Goal: Information Seeking & Learning: Learn about a topic

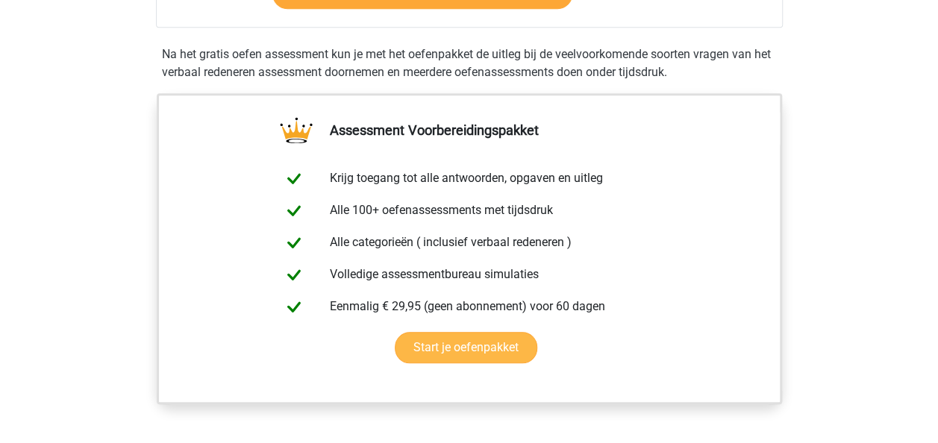
scroll to position [224, 0]
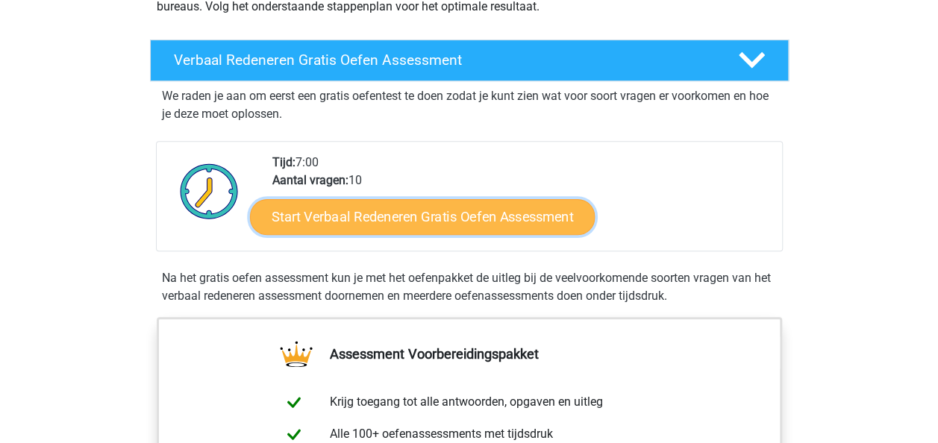
click at [425, 218] on link "Start Verbaal Redeneren Gratis Oefen Assessment" at bounding box center [422, 217] width 345 height 36
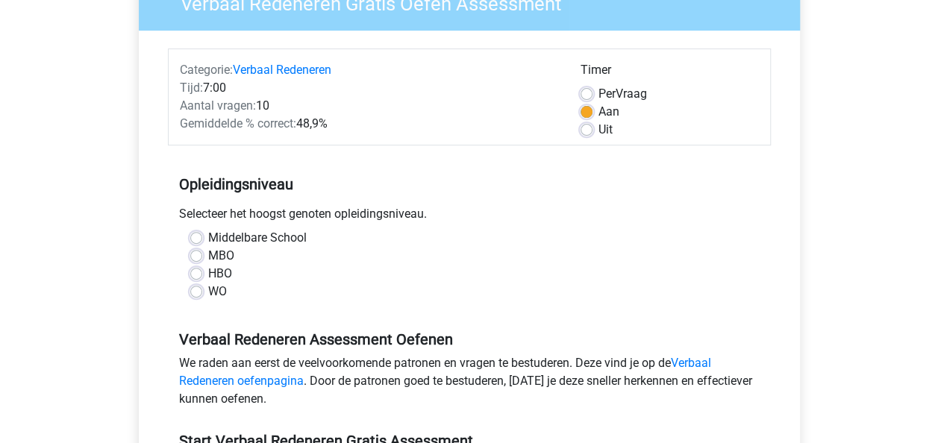
scroll to position [149, 0]
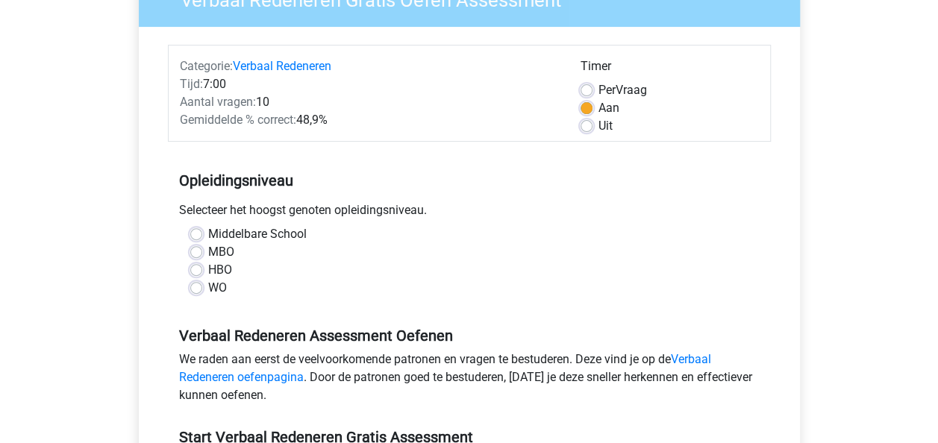
click at [208, 264] on label "HBO" at bounding box center [220, 270] width 24 height 18
click at [198, 264] on input "HBO" at bounding box center [196, 268] width 12 height 15
radio input "true"
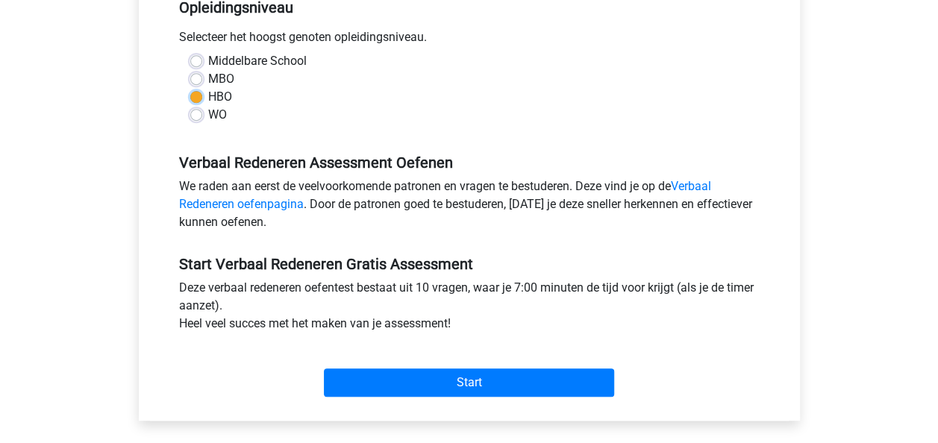
scroll to position [299, 0]
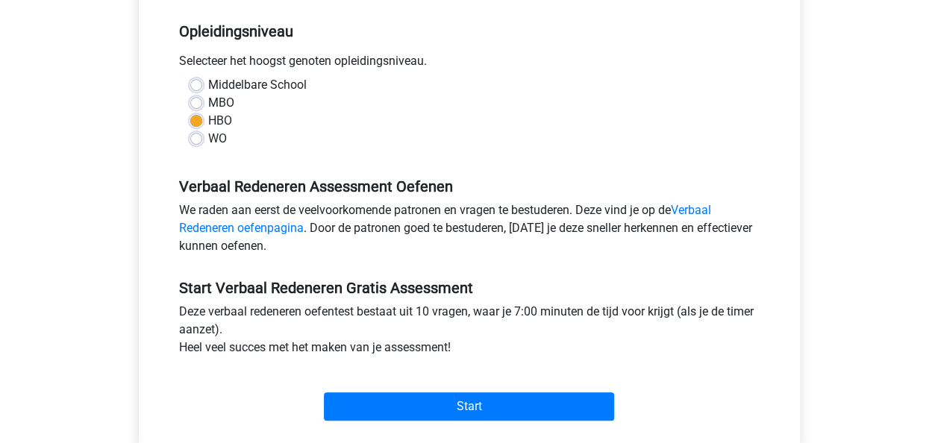
click at [208, 135] on label "WO" at bounding box center [217, 139] width 19 height 18
click at [199, 135] on input "WO" at bounding box center [196, 137] width 12 height 15
radio input "true"
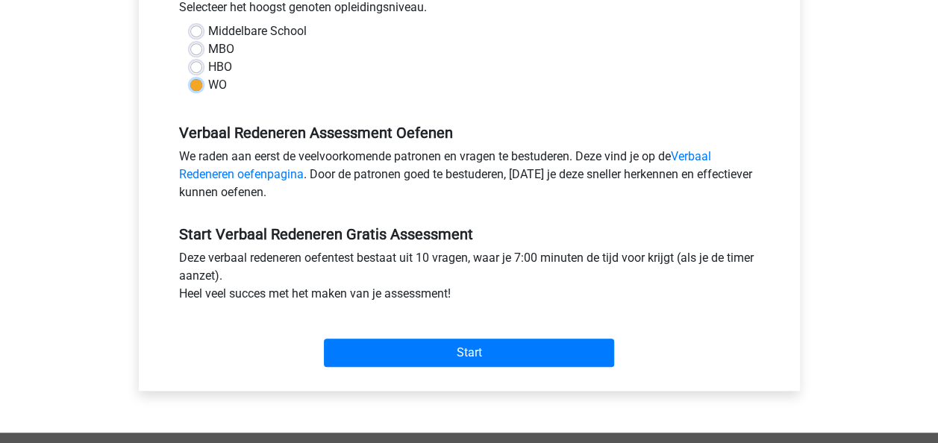
scroll to position [373, 0]
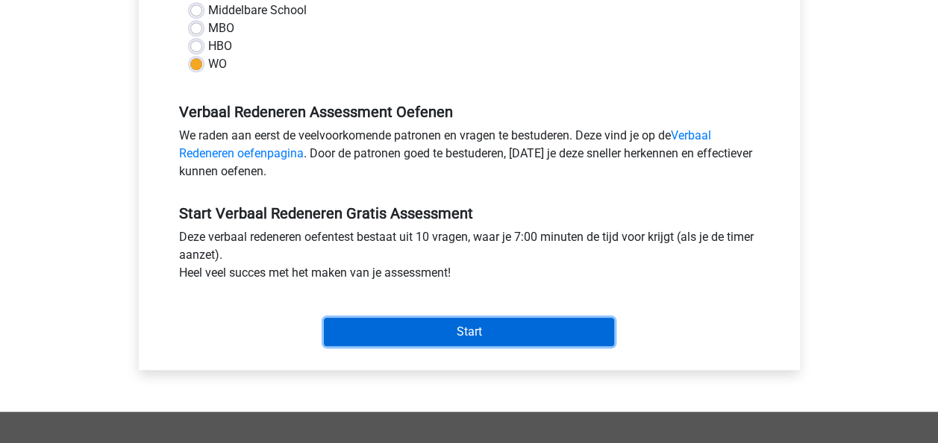
click at [478, 328] on input "Start" at bounding box center [469, 332] width 290 height 28
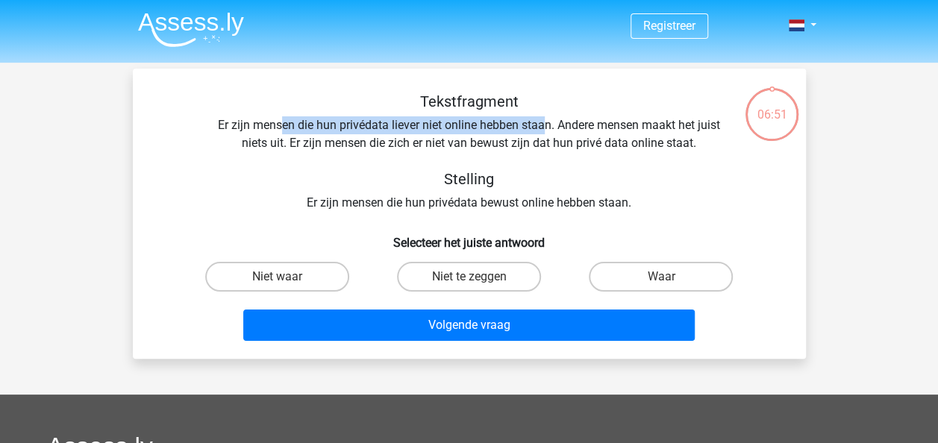
drag, startPoint x: 278, startPoint y: 125, endPoint x: 543, endPoint y: 117, distance: 265.9
click at [543, 117] on div "Tekstfragment Er zijn mensen die hun privédata liever niet online hebben staan.…" at bounding box center [470, 152] width 626 height 119
click at [641, 283] on label "Waar" at bounding box center [661, 277] width 144 height 30
click at [661, 283] on input "Waar" at bounding box center [666, 282] width 10 height 10
radio input "true"
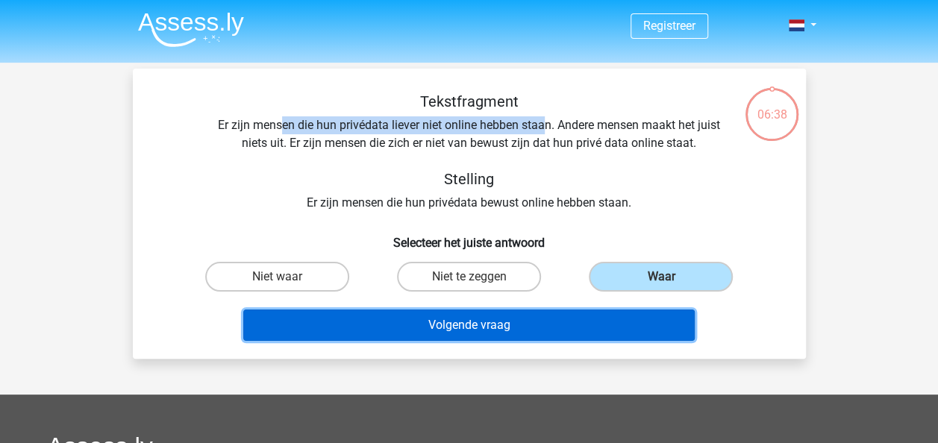
click at [448, 323] on button "Volgende vraag" at bounding box center [469, 325] width 452 height 31
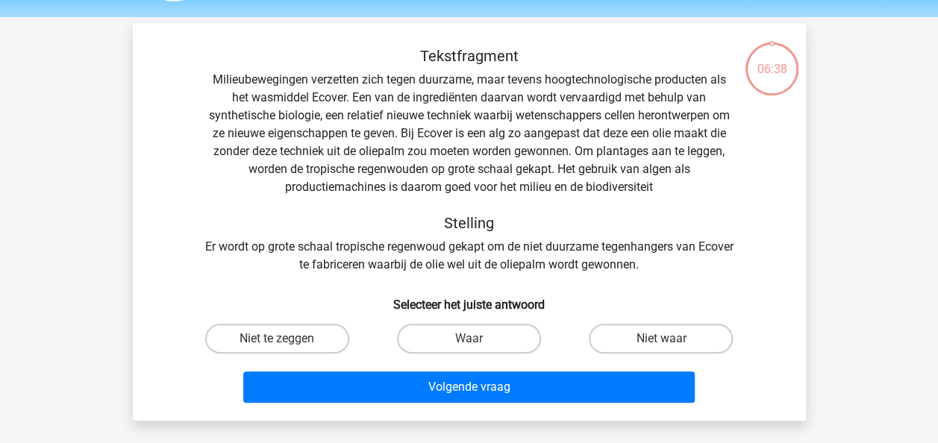
scroll to position [69, 0]
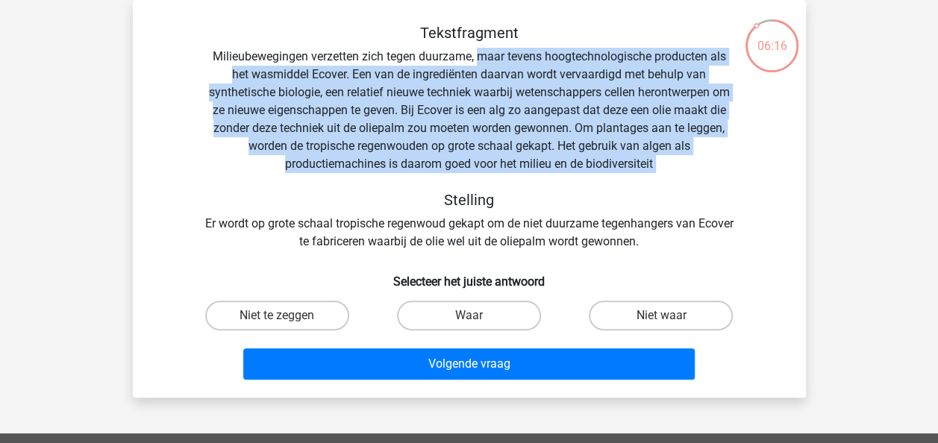
drag, startPoint x: 479, startPoint y: 59, endPoint x: 621, endPoint y: 174, distance: 182.6
click at [621, 174] on div "Tekstfragment Milieubewegingen verzetten zich tegen duurzame, maar tevens hoogt…" at bounding box center [470, 137] width 626 height 227
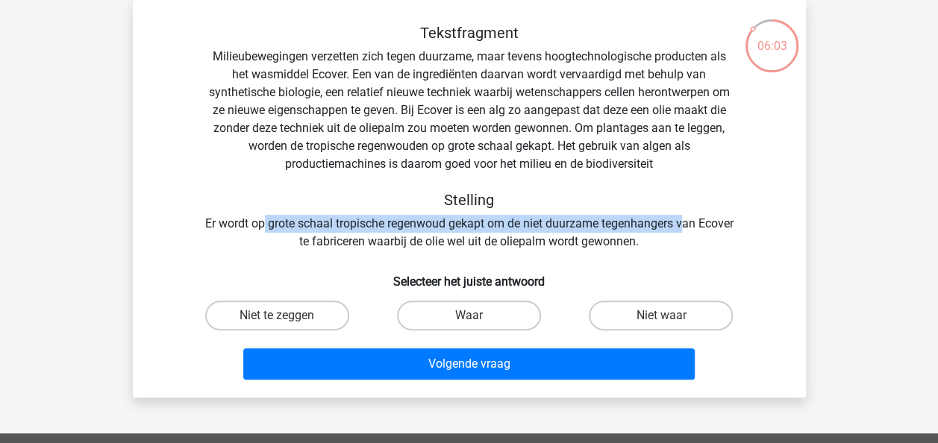
drag, startPoint x: 287, startPoint y: 225, endPoint x: 703, endPoint y: 228, distance: 415.1
click at [703, 228] on div "Tekstfragment Milieubewegingen verzetten zich tegen duurzame, maar tevens hoogt…" at bounding box center [470, 137] width 626 height 227
click at [632, 312] on label "Niet waar" at bounding box center [661, 316] width 144 height 30
click at [661, 316] on input "Niet waar" at bounding box center [666, 321] width 10 height 10
radio input "true"
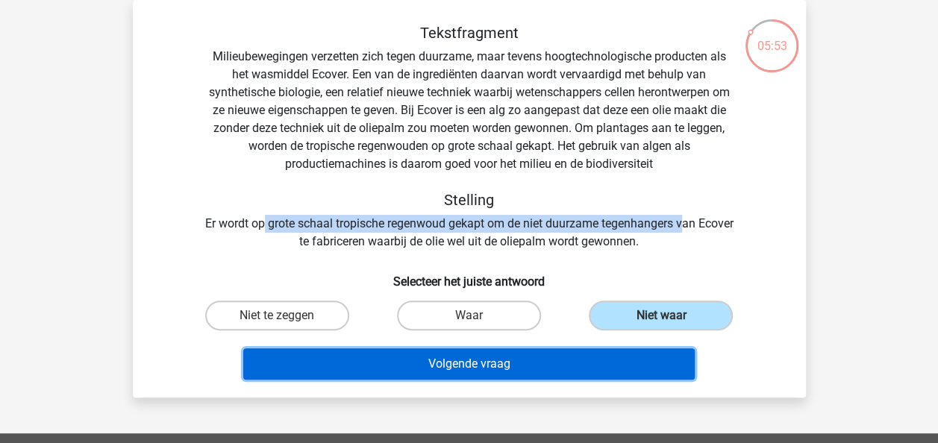
click at [470, 364] on button "Volgende vraag" at bounding box center [469, 364] width 452 height 31
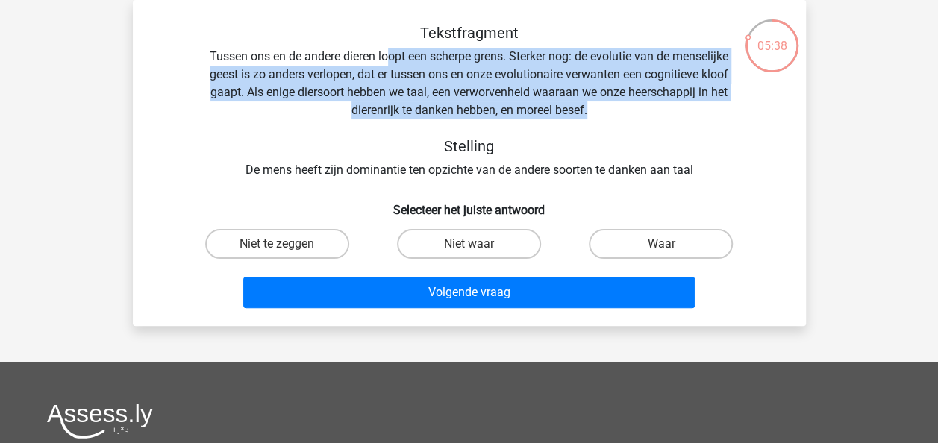
drag, startPoint x: 389, startPoint y: 58, endPoint x: 631, endPoint y: 103, distance: 246.0
click at [631, 103] on div "Tekstfragment Tussen ons en de andere dieren loopt een scherpe grens. Sterker n…" at bounding box center [470, 101] width 626 height 155
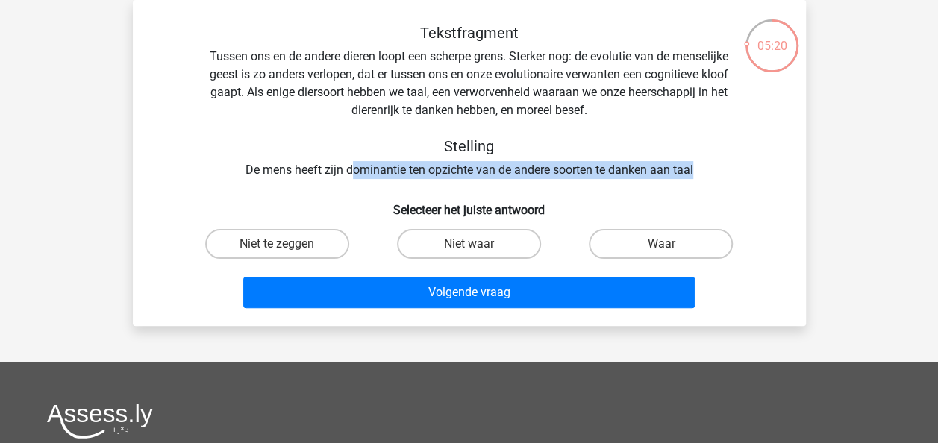
drag, startPoint x: 349, startPoint y: 172, endPoint x: 695, endPoint y: 163, distance: 346.5
click at [695, 163] on div "Tekstfragment Tussen ons en de andere dieren loopt een scherpe grens. Sterker n…" at bounding box center [470, 101] width 626 height 155
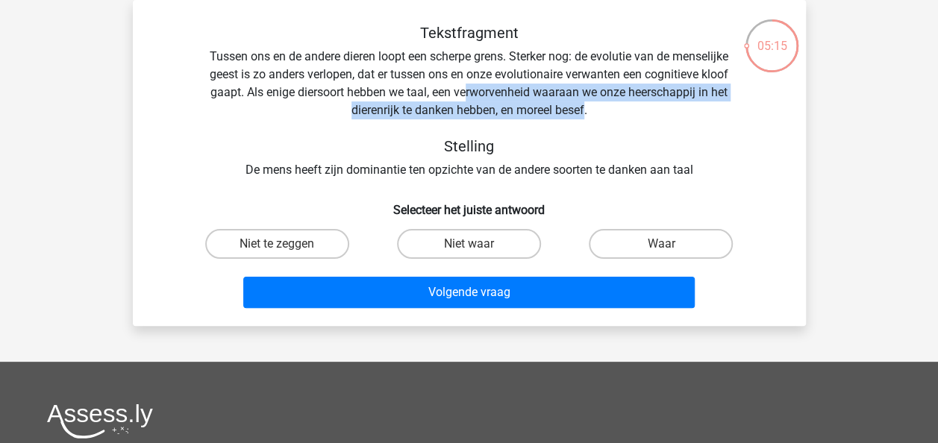
drag, startPoint x: 464, startPoint y: 100, endPoint x: 586, endPoint y: 109, distance: 122.0
click at [586, 109] on div "Tekstfragment Tussen ons en de andere dieren loopt een scherpe grens. Sterker n…" at bounding box center [470, 101] width 626 height 155
click at [290, 247] on label "Niet te zeggen" at bounding box center [277, 244] width 144 height 30
click at [287, 247] on input "Niet te zeggen" at bounding box center [282, 249] width 10 height 10
radio input "true"
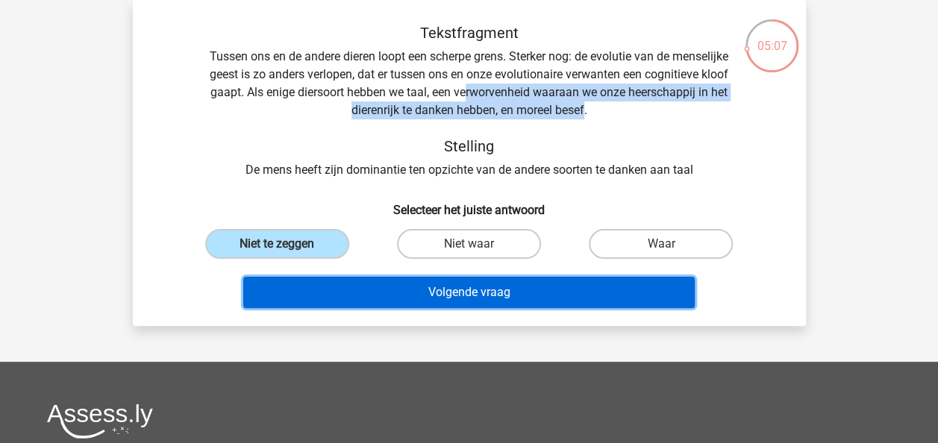
click at [427, 293] on button "Volgende vraag" at bounding box center [469, 292] width 452 height 31
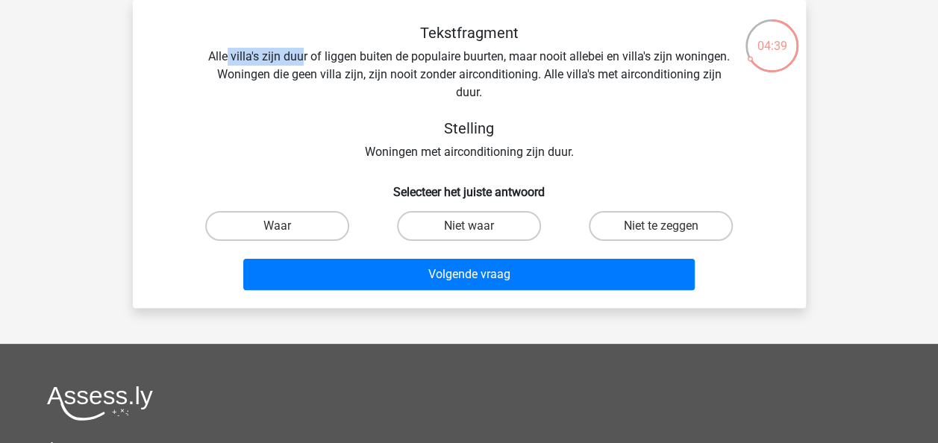
drag, startPoint x: 228, startPoint y: 53, endPoint x: 302, endPoint y: 57, distance: 74.0
click at [302, 57] on div "Tekstfragment Alle villa's zijn duur of liggen buiten de populaire buurten, maa…" at bounding box center [470, 92] width 626 height 137
drag, startPoint x: 302, startPoint y: 57, endPoint x: 525, endPoint y: 66, distance: 222.7
click at [525, 66] on div "Tekstfragment Alle villa's zijn duur of liggen buiten de populaire buurten, maa…" at bounding box center [470, 92] width 626 height 137
click at [526, 71] on div "Tekstfragment Alle villa's zijn duur of liggen buiten de populaire buurten, maa…" at bounding box center [470, 92] width 626 height 137
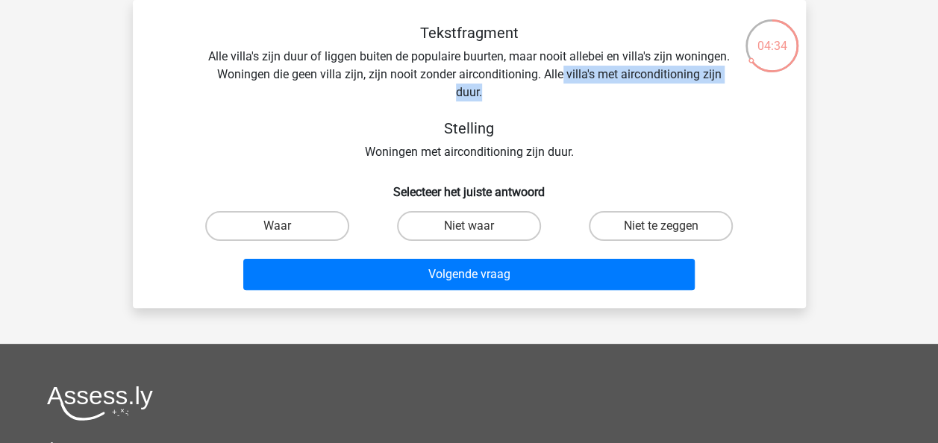
drag, startPoint x: 565, startPoint y: 74, endPoint x: 580, endPoint y: 85, distance: 18.7
click at [580, 85] on div "Tekstfragment Alle villa's zijn duur of liggen buiten de populaire buurten, maa…" at bounding box center [470, 92] width 626 height 137
click at [305, 231] on label "Waar" at bounding box center [277, 226] width 144 height 30
click at [287, 231] on input "Waar" at bounding box center [282, 231] width 10 height 10
radio input "true"
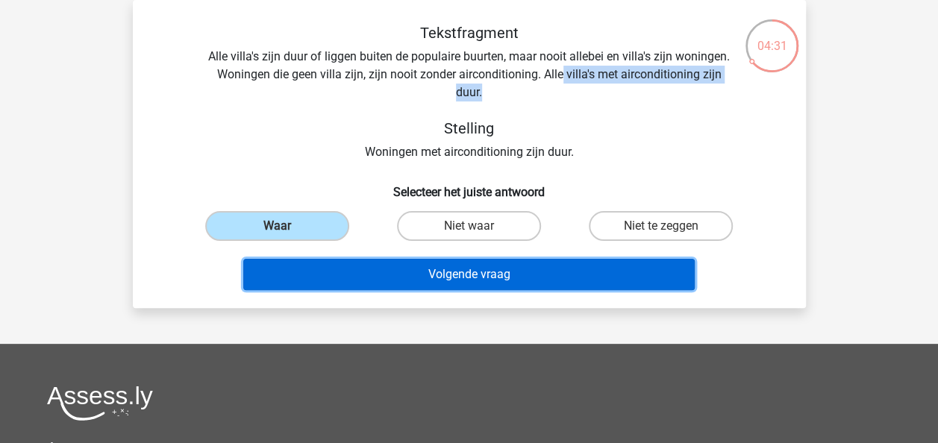
click at [365, 272] on button "Volgende vraag" at bounding box center [469, 274] width 452 height 31
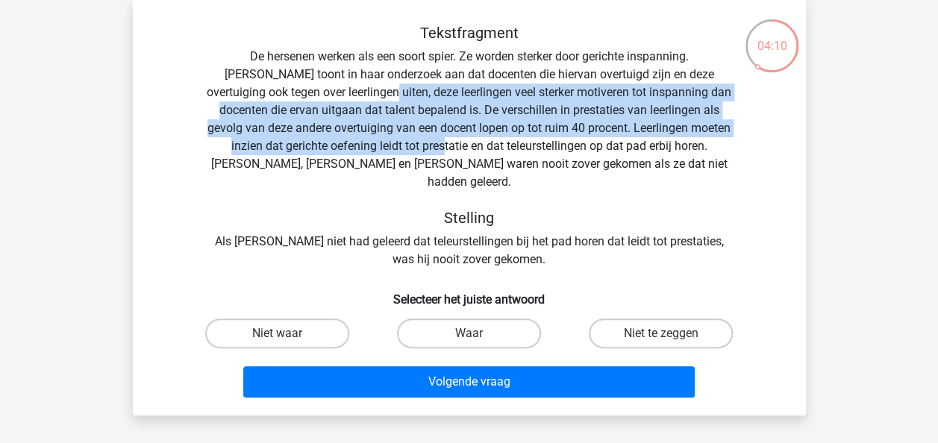
drag, startPoint x: 311, startPoint y: 96, endPoint x: 357, endPoint y: 152, distance: 73.2
click at [357, 152] on div "Tekstfragment De hersenen werken als een soort spier. Ze worden sterker door ge…" at bounding box center [470, 146] width 626 height 245
click at [468, 319] on label "Waar" at bounding box center [469, 334] width 144 height 30
click at [469, 334] on input "Waar" at bounding box center [474, 339] width 10 height 10
radio input "true"
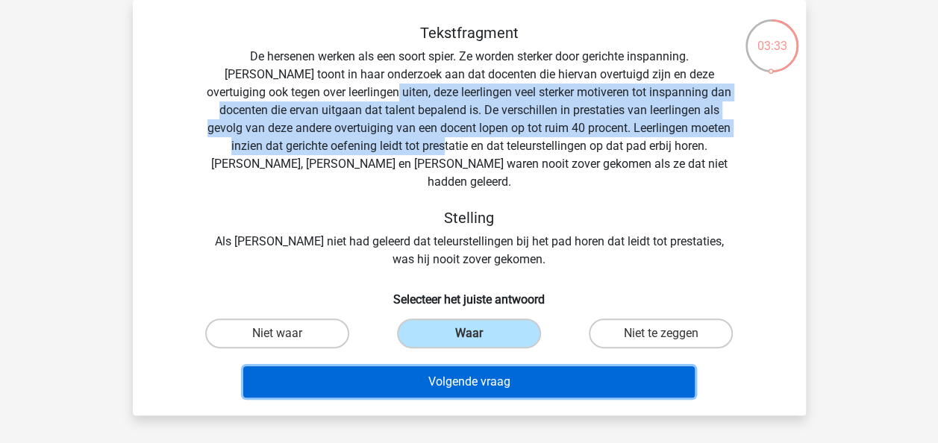
click at [479, 367] on button "Volgende vraag" at bounding box center [469, 382] width 452 height 31
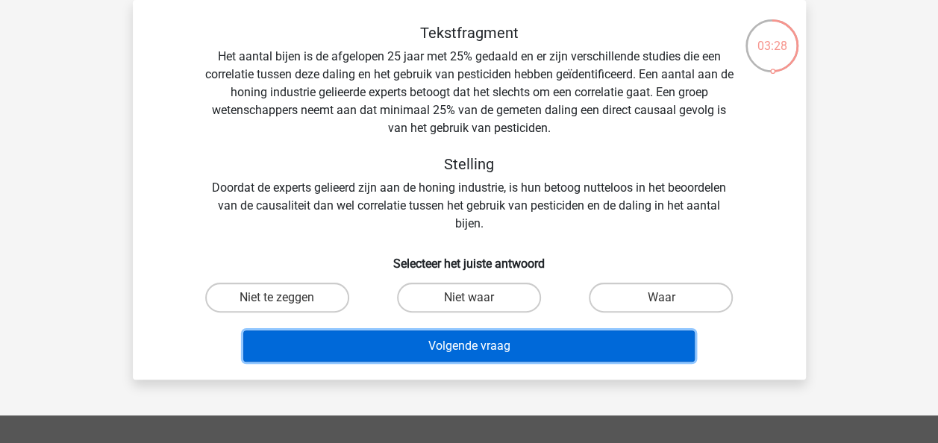
click at [497, 347] on button "Volgende vraag" at bounding box center [469, 346] width 452 height 31
click at [498, 346] on button "Volgende vraag" at bounding box center [469, 346] width 452 height 31
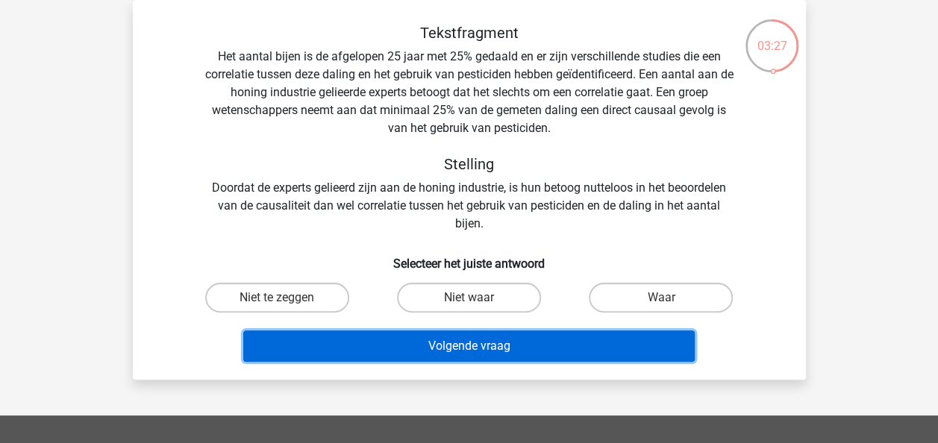
click at [517, 345] on button "Volgende vraag" at bounding box center [469, 346] width 452 height 31
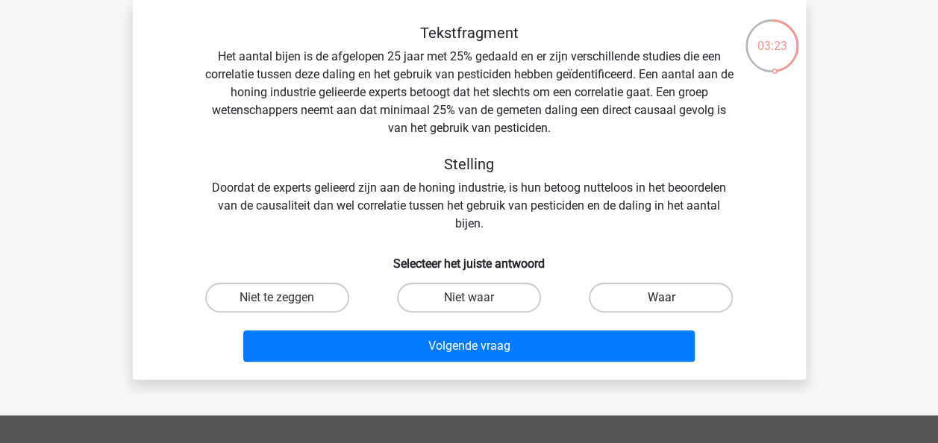
click at [652, 296] on label "Waar" at bounding box center [661, 298] width 144 height 30
click at [661, 298] on input "Waar" at bounding box center [666, 303] width 10 height 10
radio input "true"
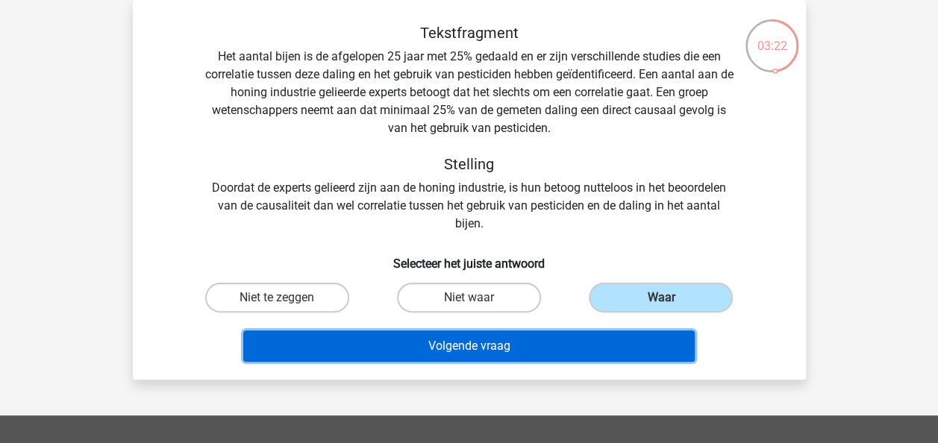
click at [641, 335] on button "Volgende vraag" at bounding box center [469, 346] width 452 height 31
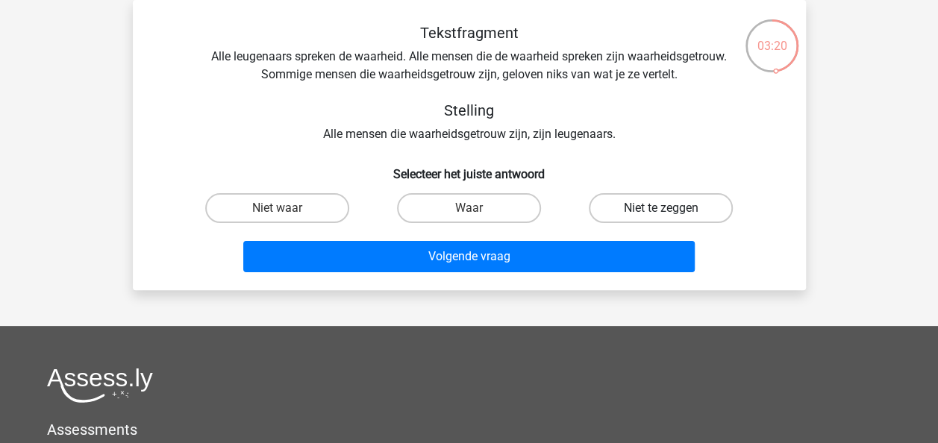
click at [645, 209] on label "Niet te zeggen" at bounding box center [661, 208] width 144 height 30
click at [661, 209] on input "Niet te zeggen" at bounding box center [666, 213] width 10 height 10
radio input "true"
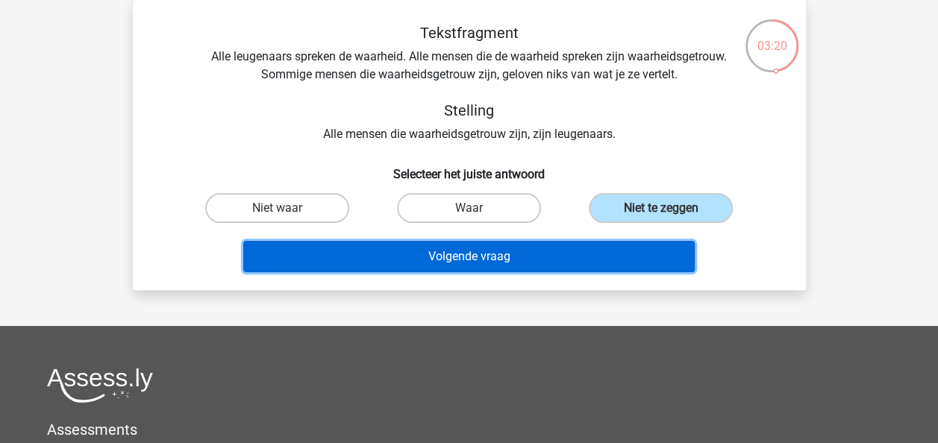
click at [627, 255] on button "Volgende vraag" at bounding box center [469, 256] width 452 height 31
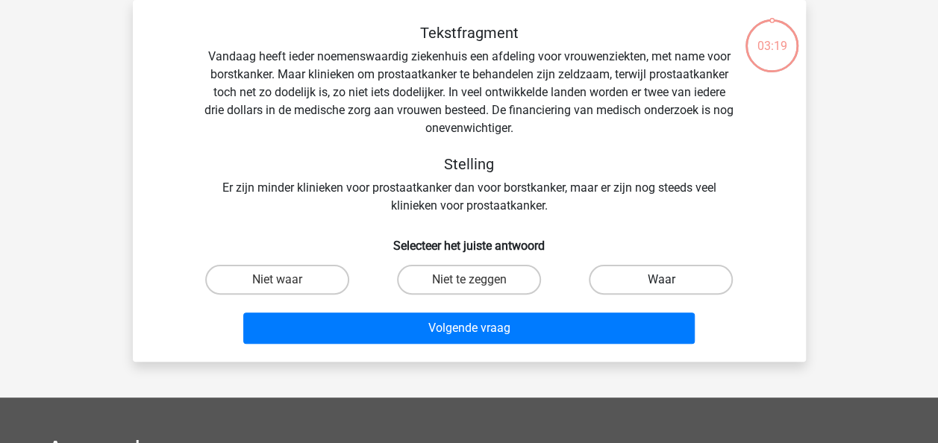
click at [648, 274] on label "Waar" at bounding box center [661, 280] width 144 height 30
click at [661, 280] on input "Waar" at bounding box center [666, 285] width 10 height 10
radio input "true"
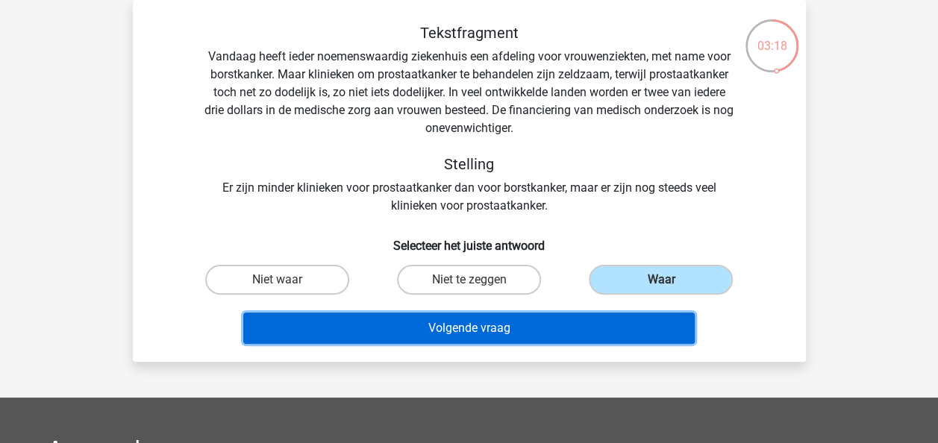
click at [620, 337] on button "Volgende vraag" at bounding box center [469, 328] width 452 height 31
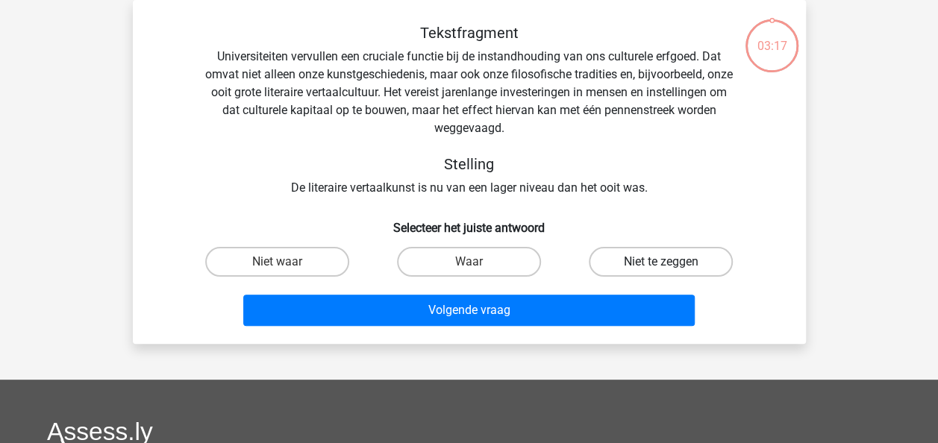
click at [636, 267] on label "Niet te zeggen" at bounding box center [661, 262] width 144 height 30
click at [661, 267] on input "Niet te zeggen" at bounding box center [666, 267] width 10 height 10
radio input "true"
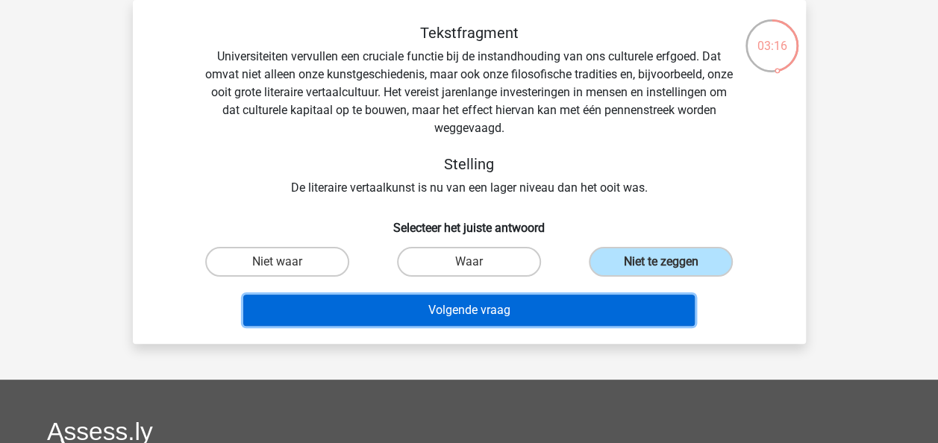
click at [632, 306] on button "Volgende vraag" at bounding box center [469, 310] width 452 height 31
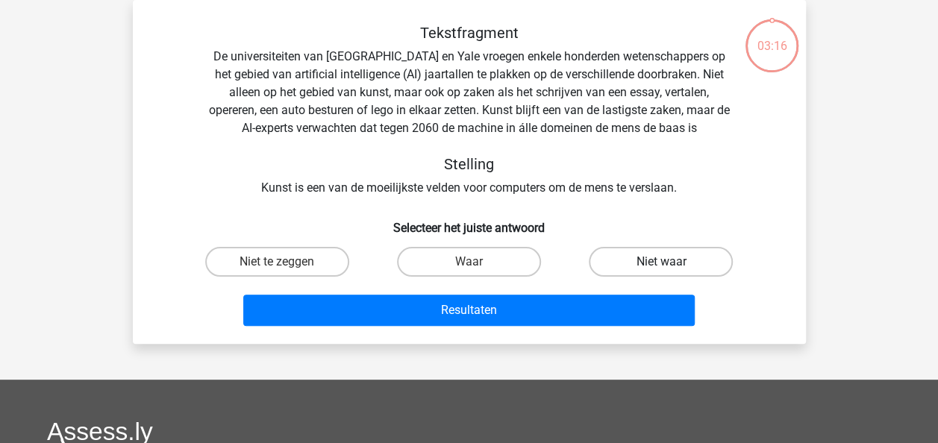
click at [642, 276] on label "Niet waar" at bounding box center [661, 262] width 144 height 30
click at [661, 272] on input "Niet waar" at bounding box center [666, 267] width 10 height 10
radio input "true"
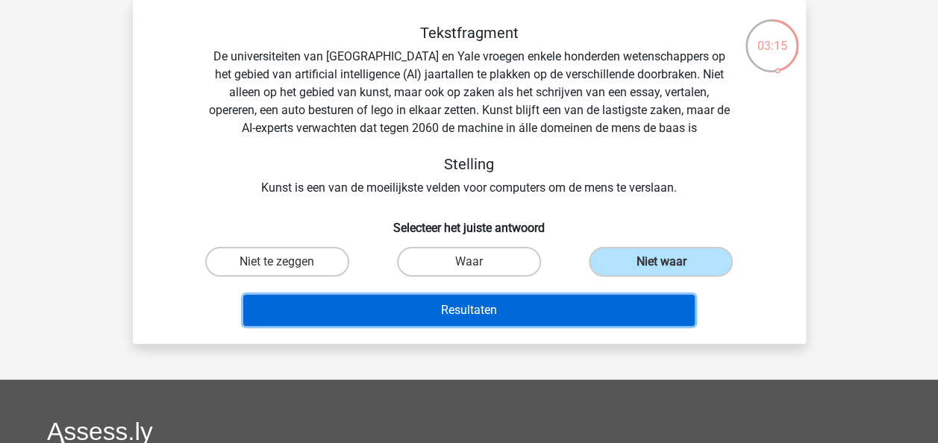
click at [636, 315] on button "Resultaten" at bounding box center [469, 310] width 452 height 31
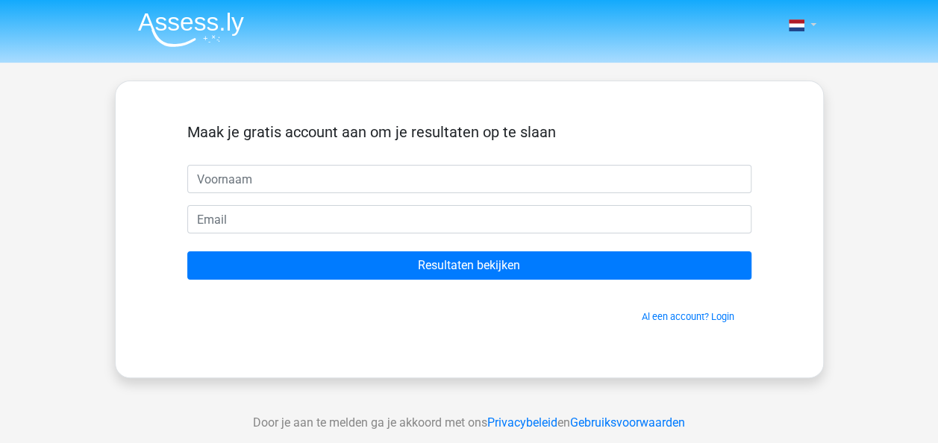
click at [811, 21] on link at bounding box center [798, 25] width 30 height 18
